Goal: Information Seeking & Learning: Understand process/instructions

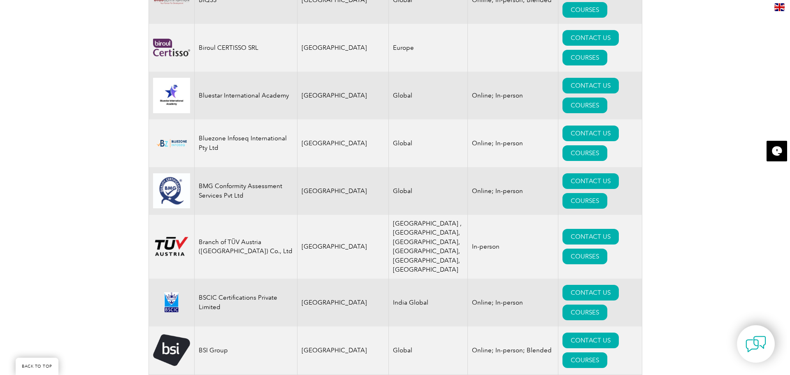
scroll to position [1808, 0]
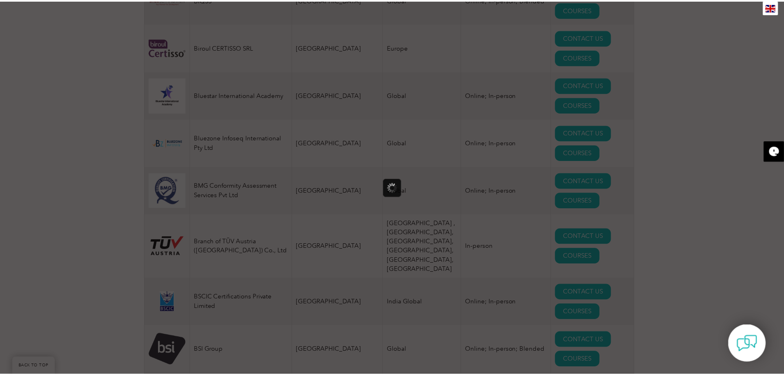
scroll to position [0, 0]
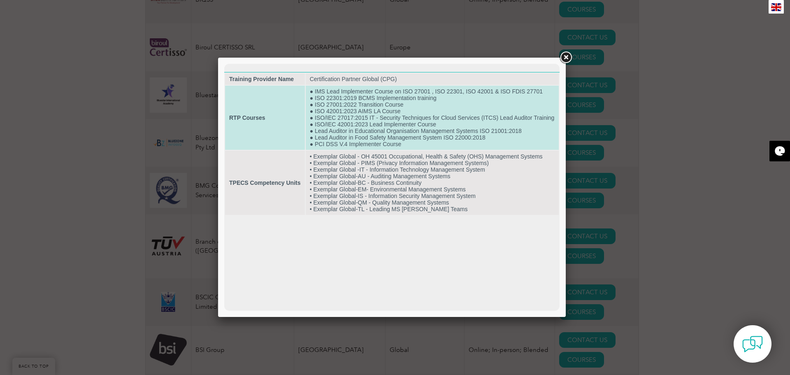
click at [402, 112] on td "● IMS Lead Implementer Course on ISO 27001 , ISO 22301, ISO 42001 & ISO FDIS 27…" at bounding box center [432, 118] width 253 height 64
click at [379, 113] on td "● IMS Lead Implementer Course on ISO 27001 , ISO 22301, ISO 42001 & ISO FDIS 27…" at bounding box center [432, 118] width 253 height 64
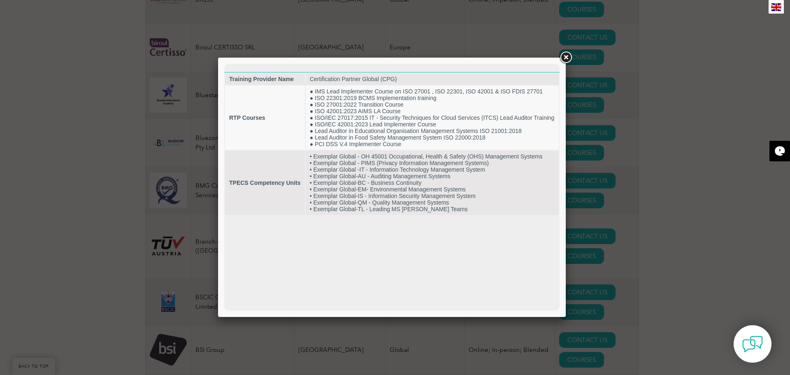
click at [567, 58] on link at bounding box center [565, 57] width 15 height 15
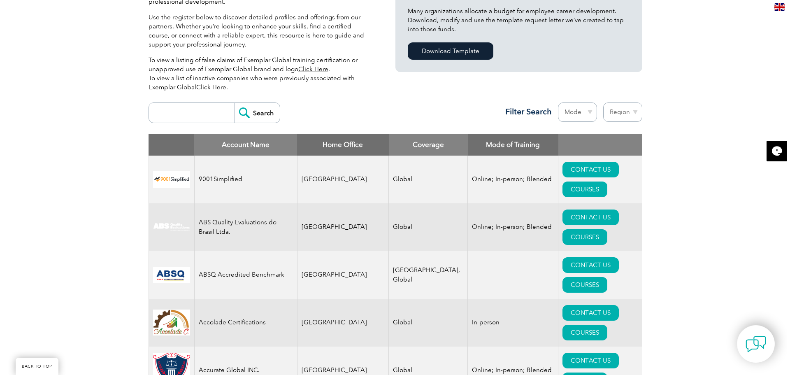
scroll to position [227, 0]
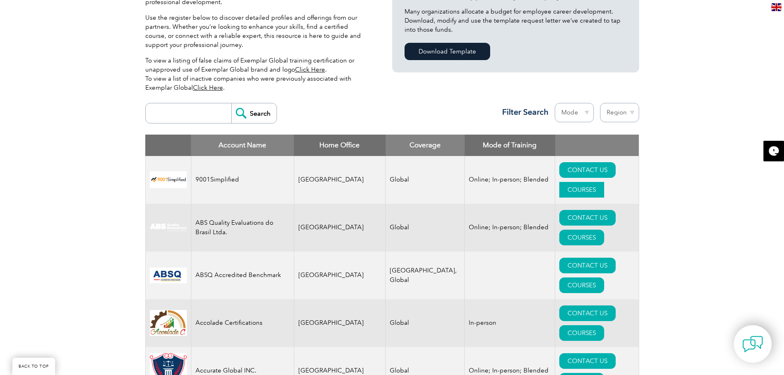
click at [603, 182] on link "COURSES" at bounding box center [581, 190] width 45 height 16
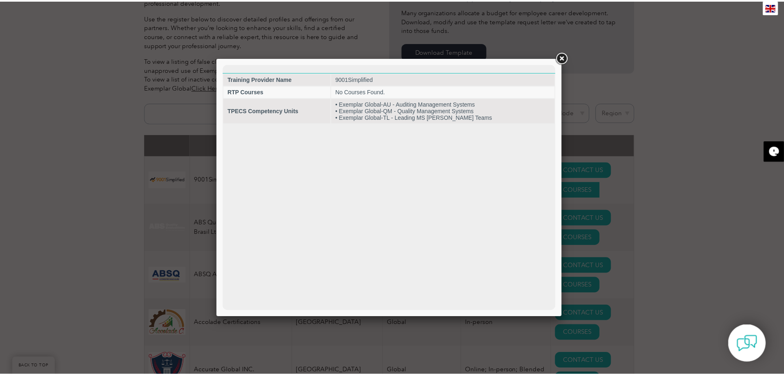
scroll to position [0, 0]
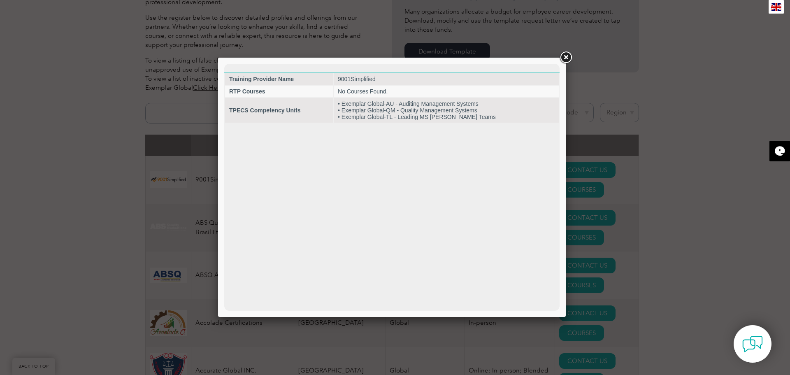
click at [566, 52] on link at bounding box center [565, 57] width 15 height 15
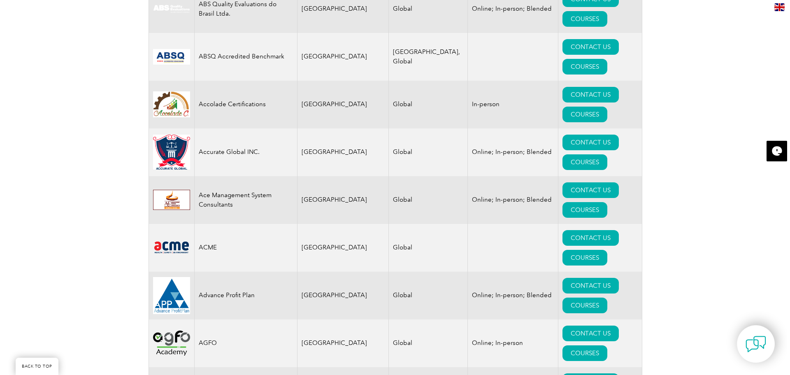
scroll to position [446, 0]
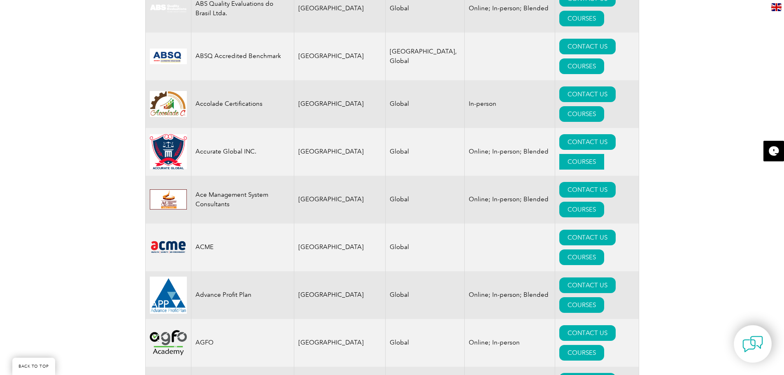
click at [598, 154] on link "COURSES" at bounding box center [581, 162] width 45 height 16
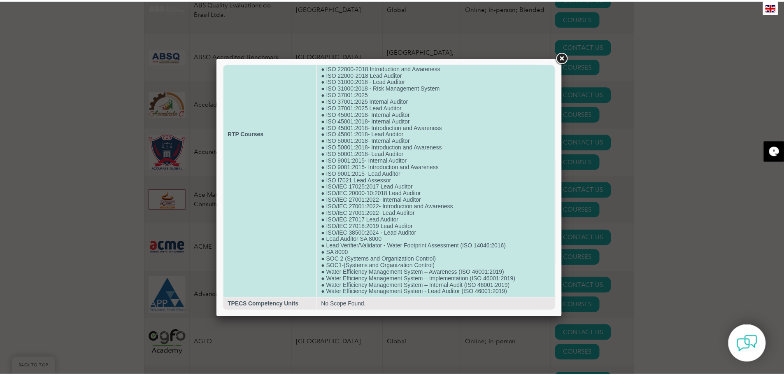
scroll to position [114, 0]
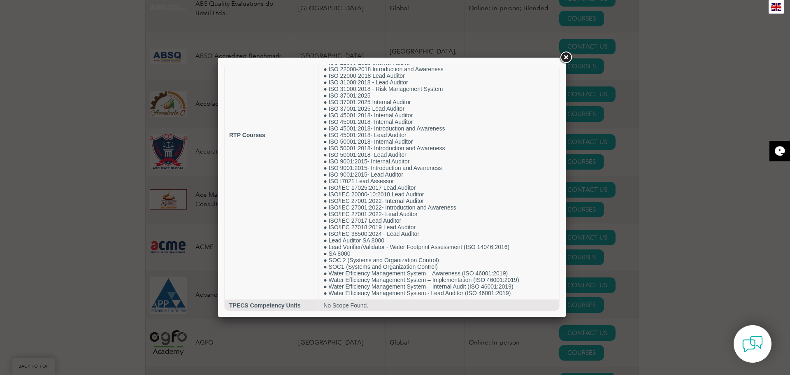
click at [565, 56] on link at bounding box center [565, 57] width 15 height 15
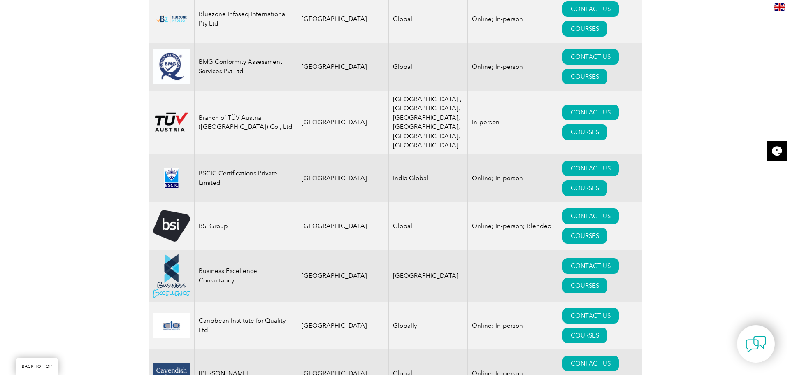
scroll to position [1934, 0]
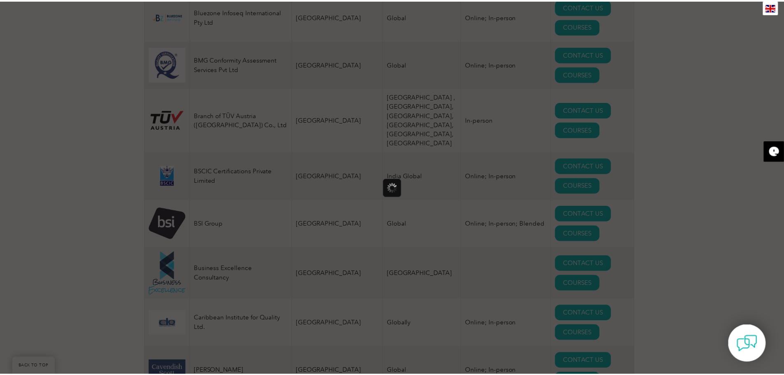
scroll to position [0, 0]
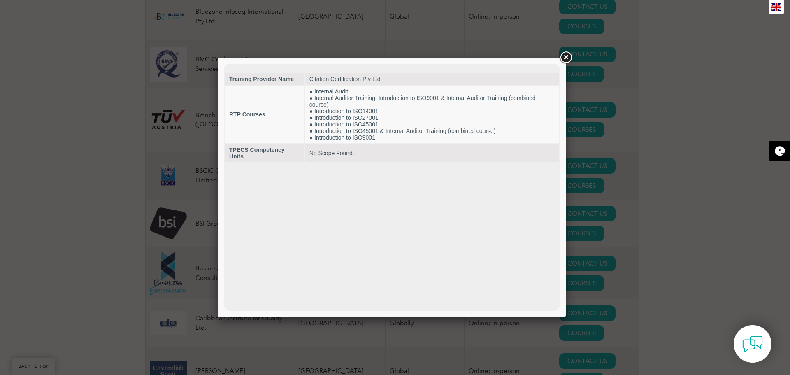
click at [566, 58] on link at bounding box center [565, 57] width 15 height 15
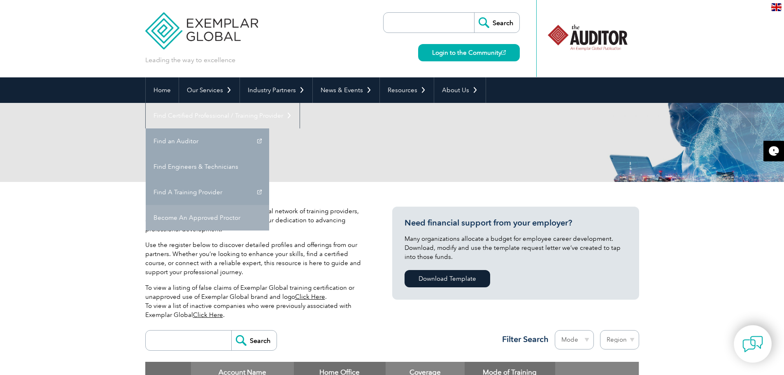
click at [269, 205] on link "Become An Approved Proctor" at bounding box center [207, 218] width 123 height 26
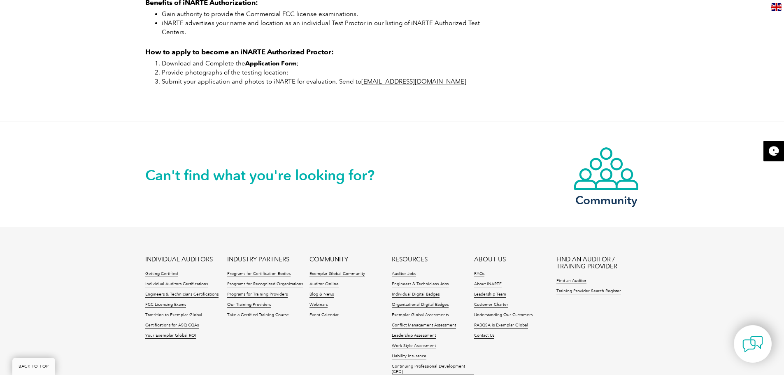
scroll to position [624, 0]
